Goal: Find specific page/section: Find specific page/section

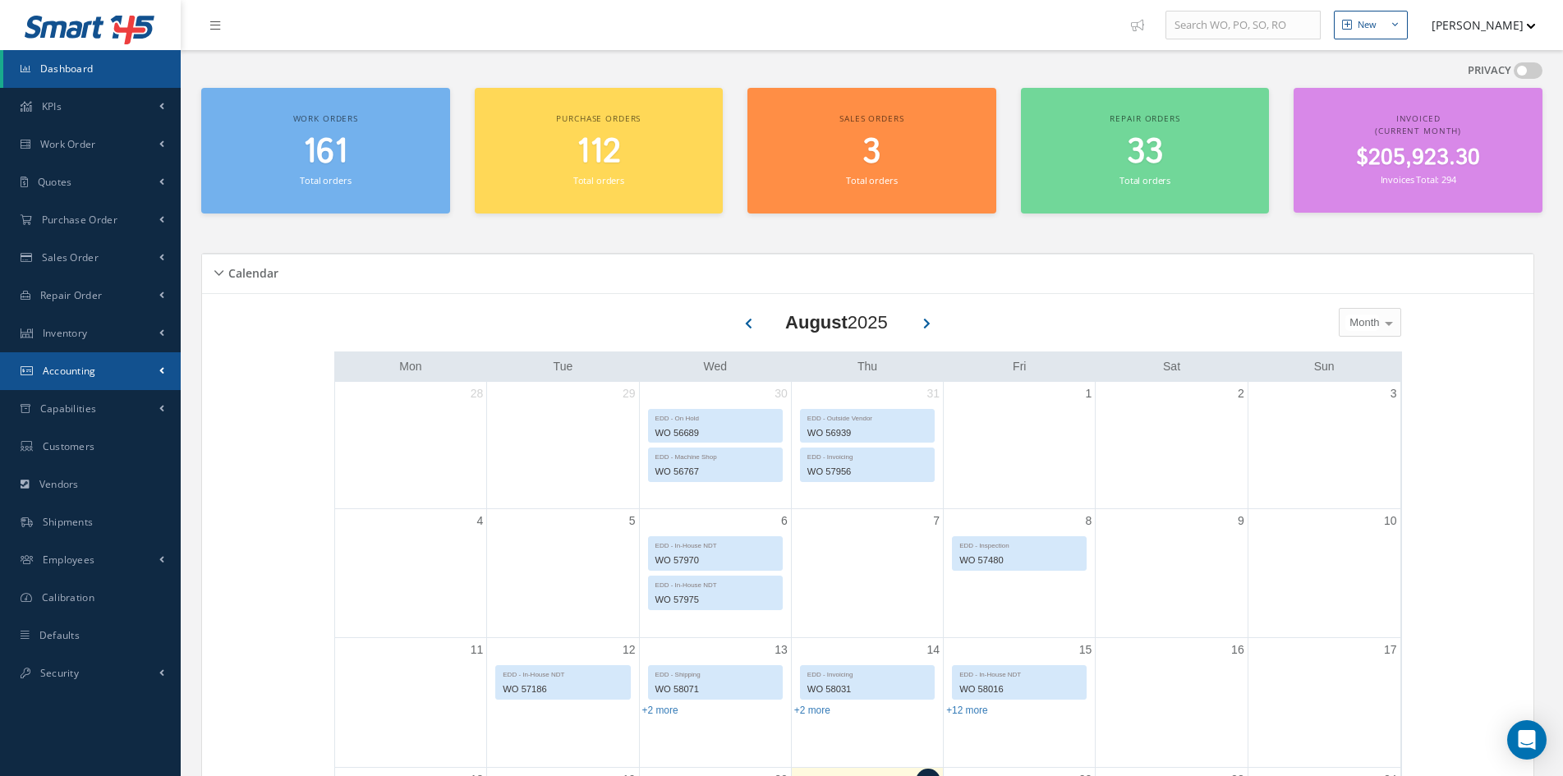
click at [111, 383] on link "Accounting" at bounding box center [90, 371] width 181 height 38
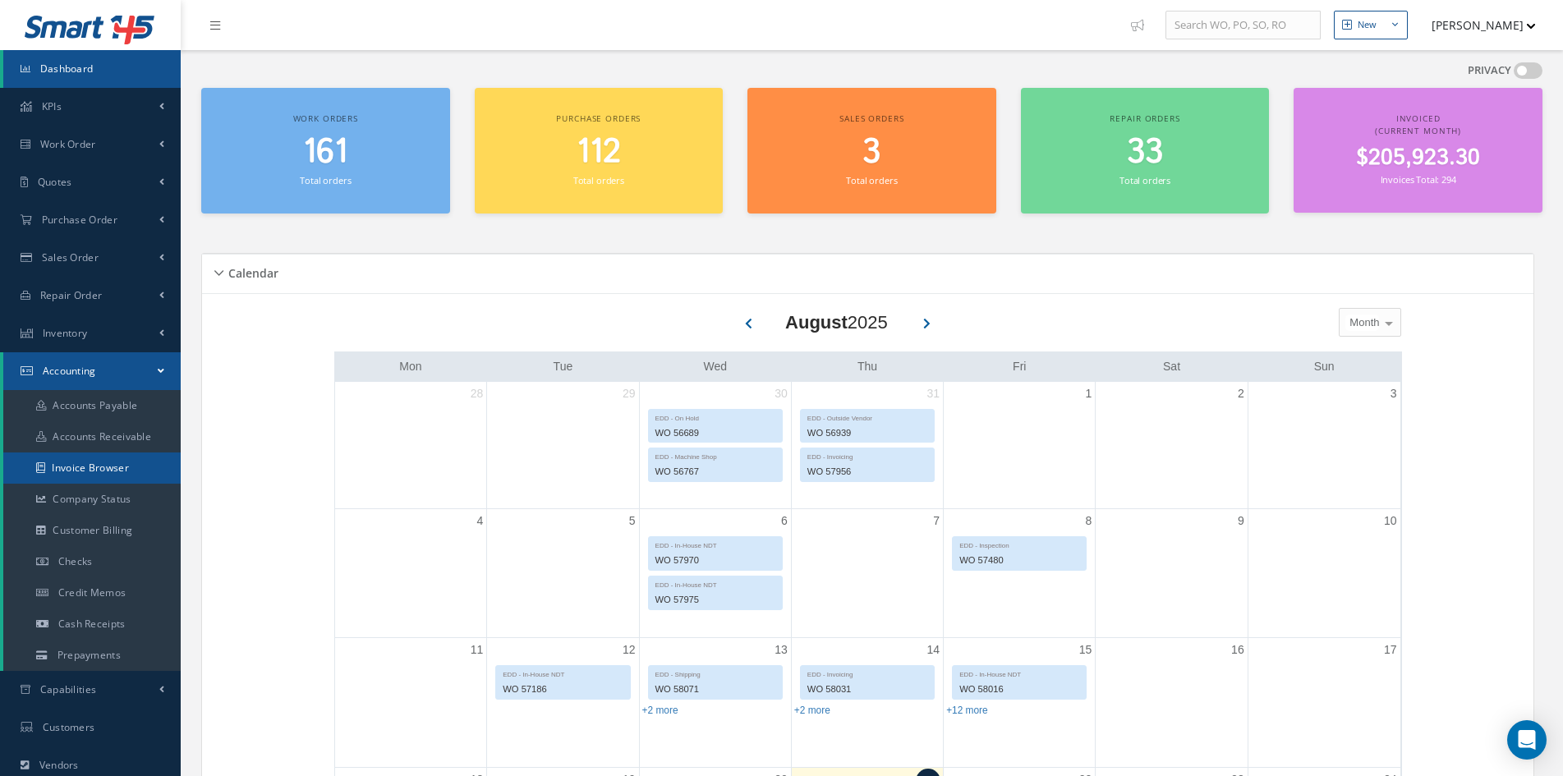
click at [88, 470] on link "Invoice Browser" at bounding box center [91, 468] width 177 height 31
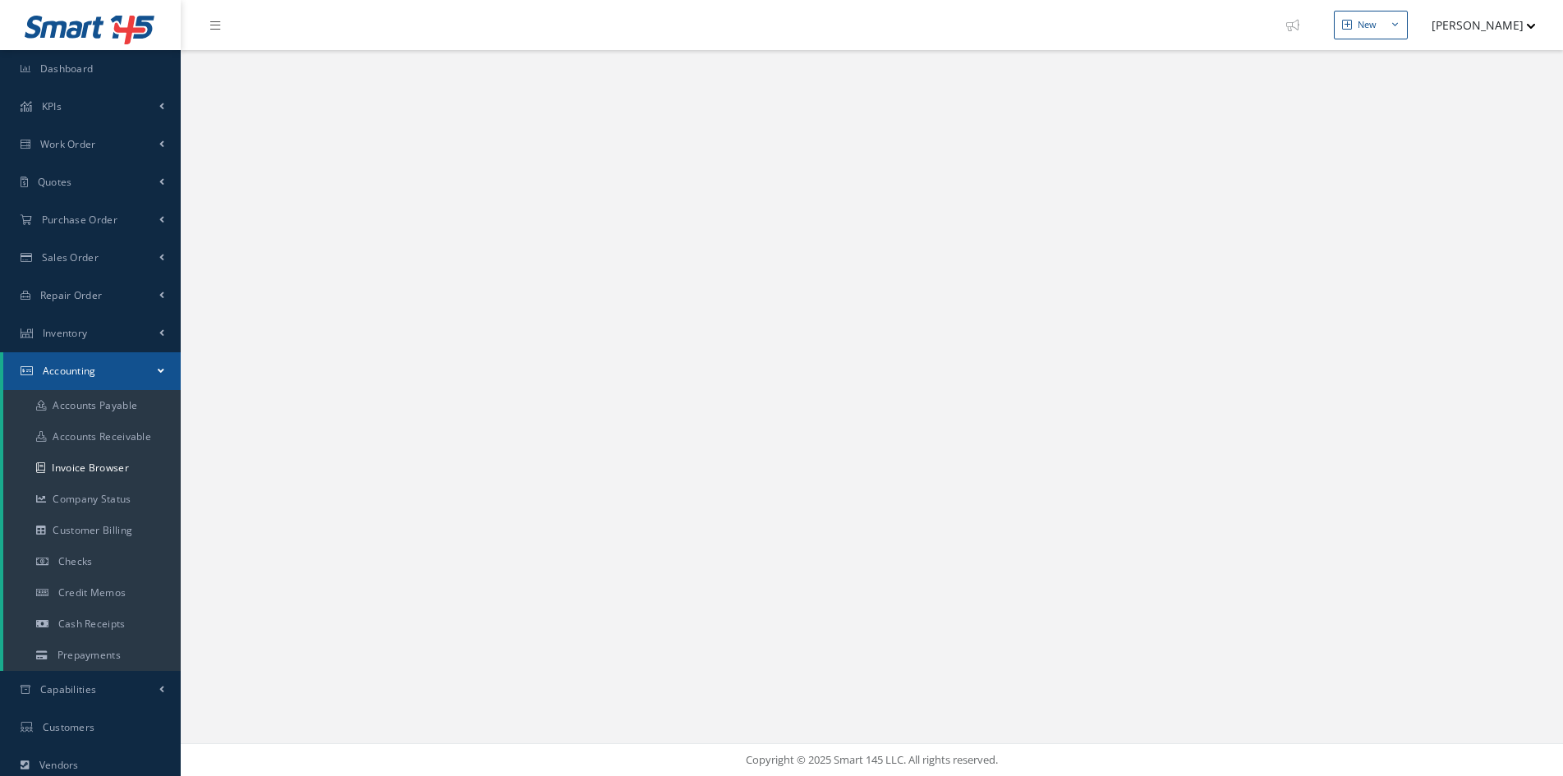
select select "25"
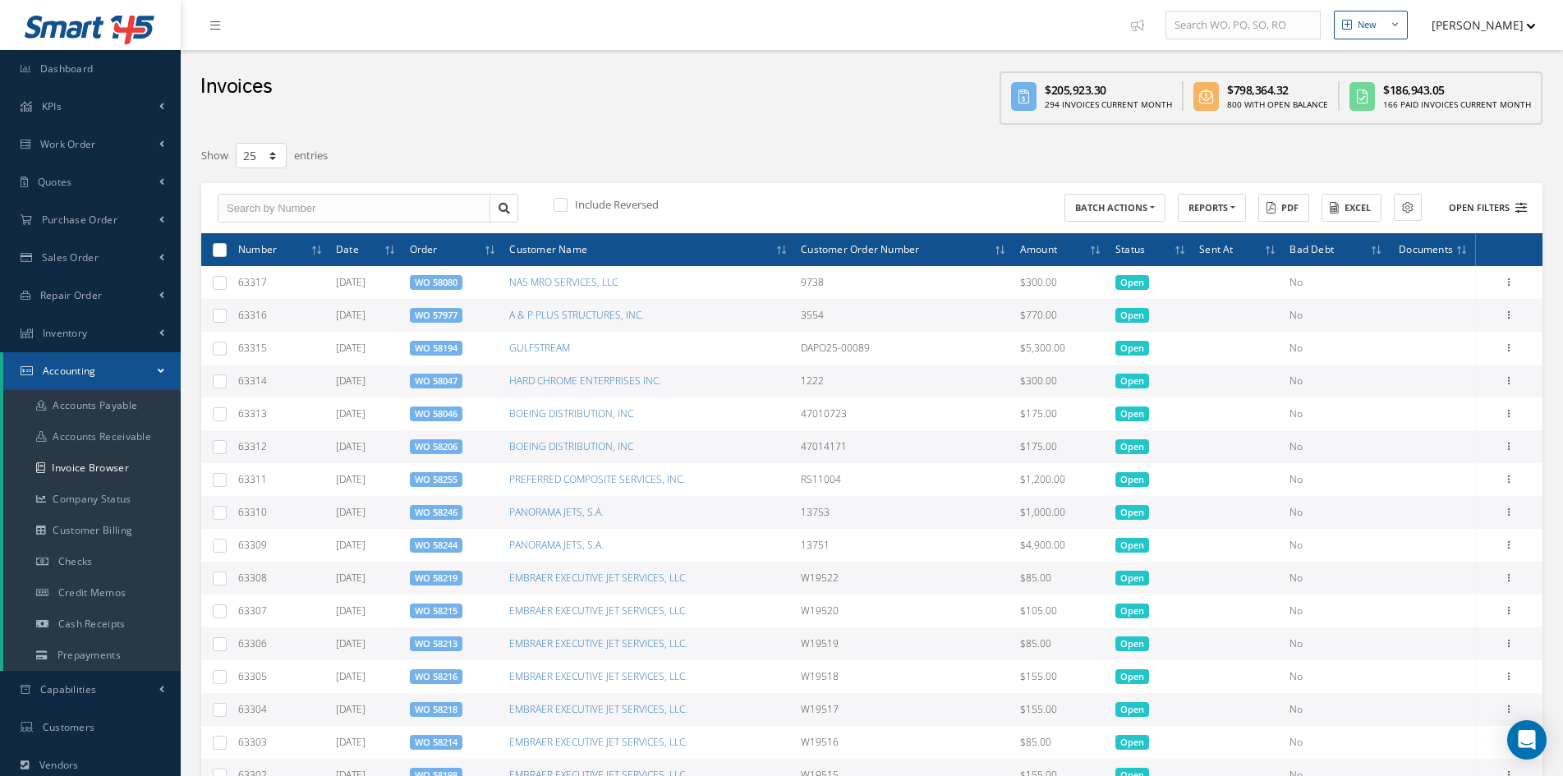
click at [1468, 211] on button "Open Filters" at bounding box center [1480, 208] width 93 height 27
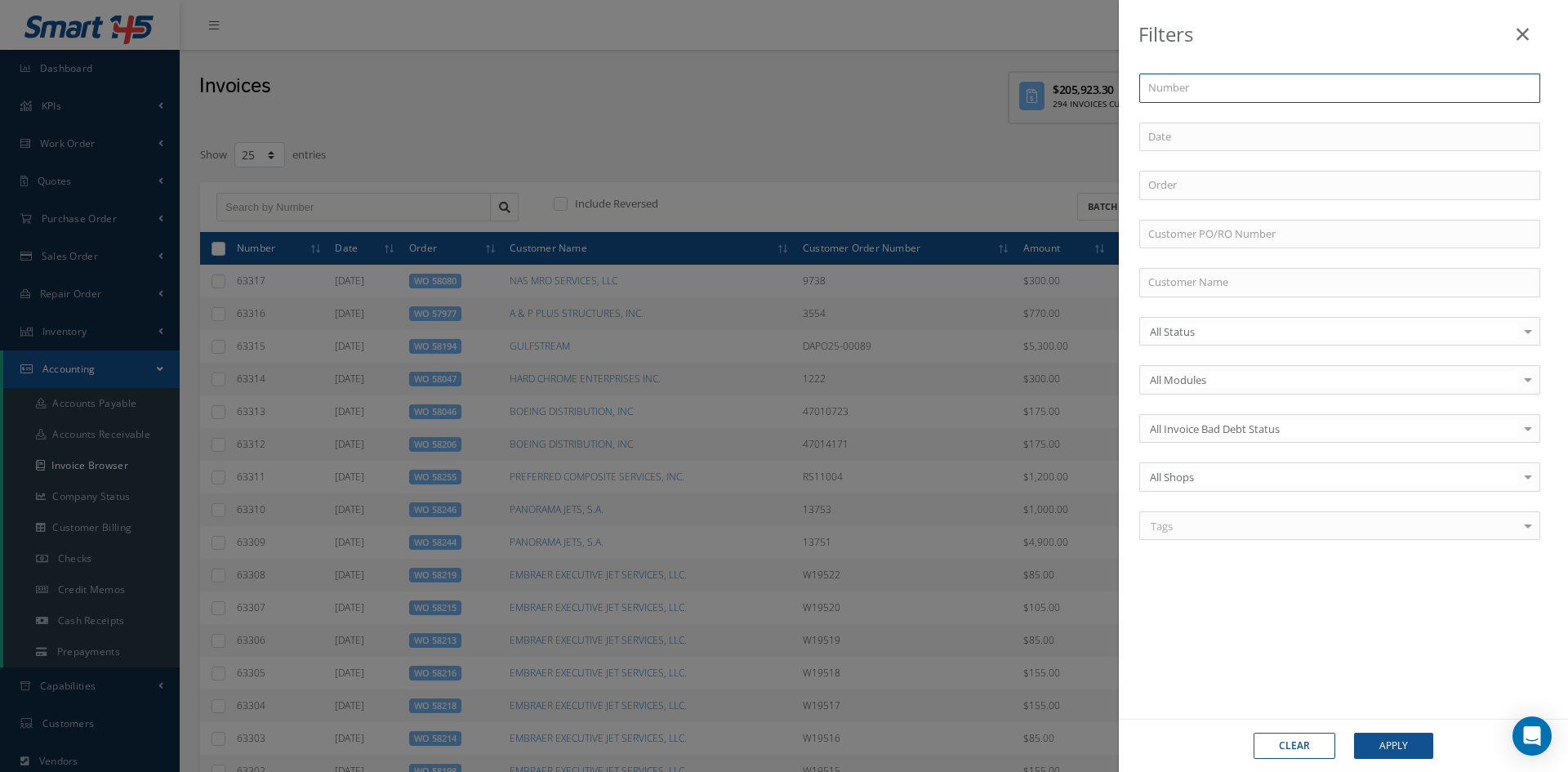
click at [1176, 90] on input "text" at bounding box center [1339, 89] width 401 height 30
type input "6"
type input "62"
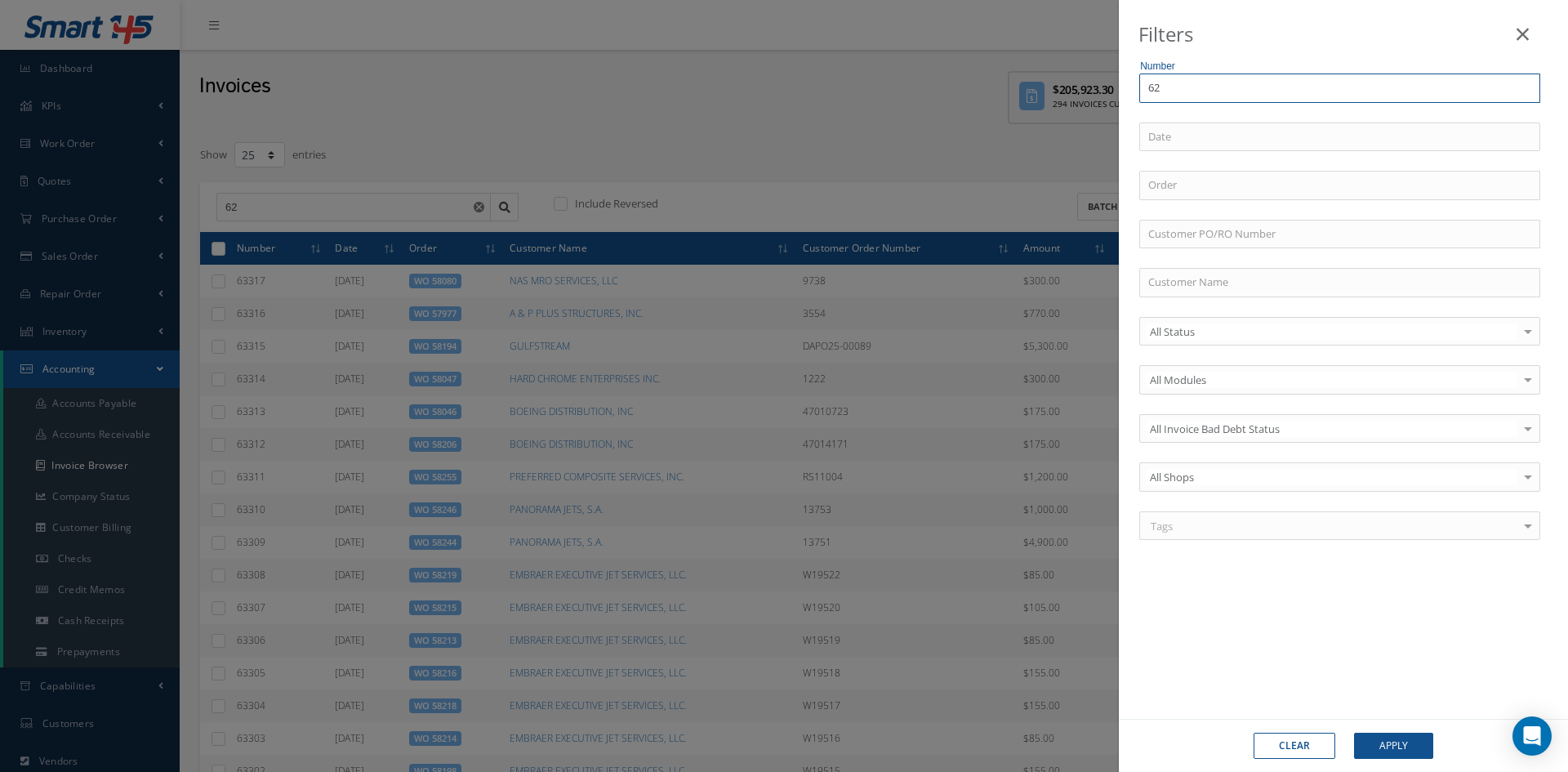
type input "620"
type input "6208"
type input "62088"
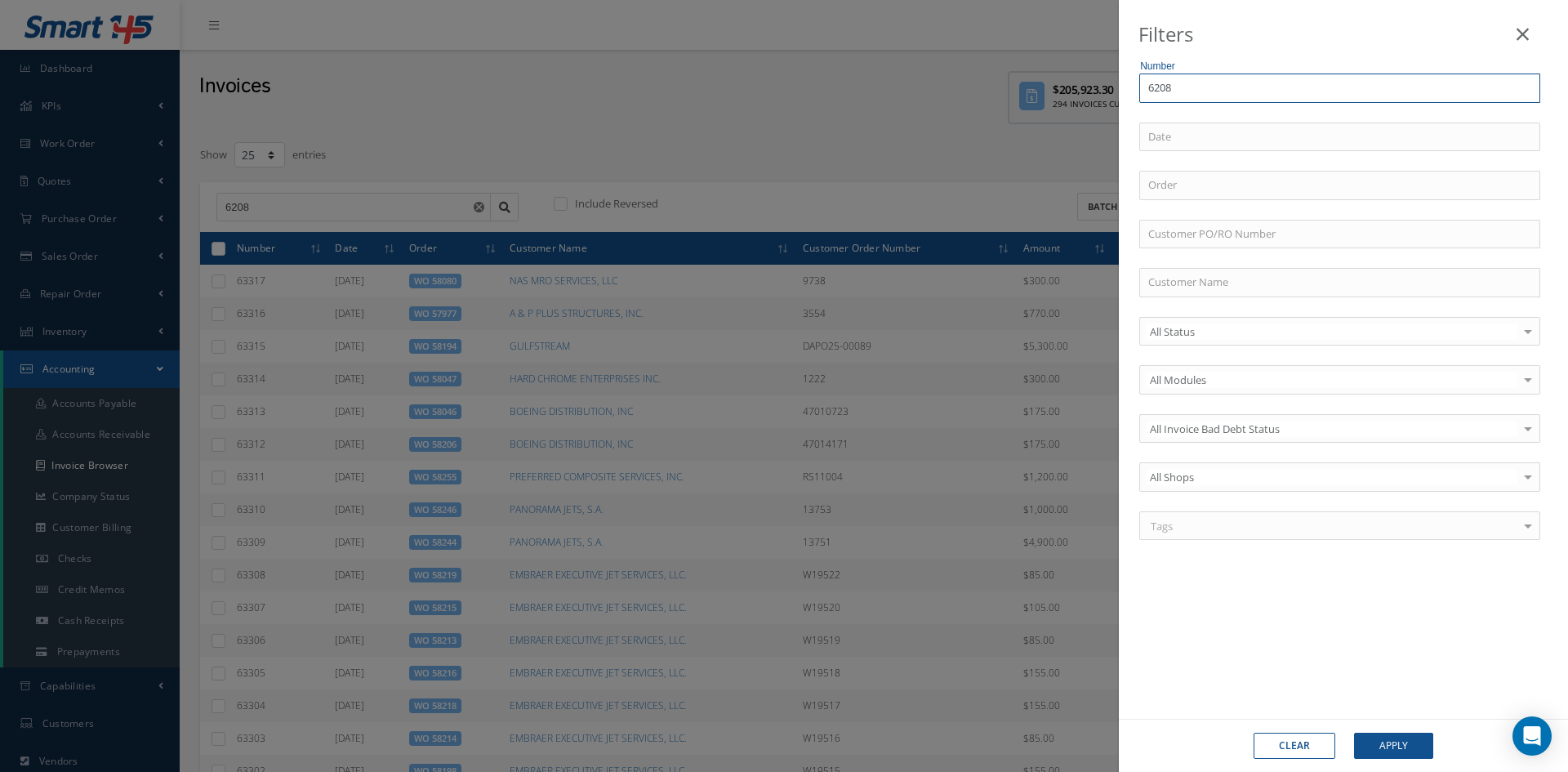
type input "62088"
click at [1354, 733] on button "Apply" at bounding box center [1394, 746] width 80 height 26
